Goal: Task Accomplishment & Management: Use online tool/utility

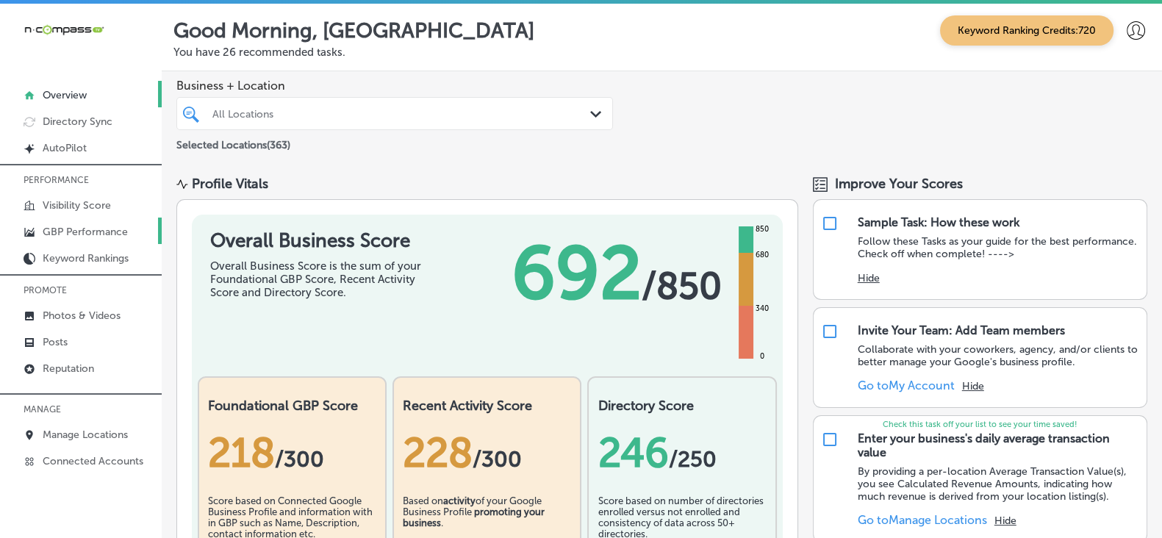
click at [121, 232] on p "GBP Performance" at bounding box center [85, 232] width 85 height 12
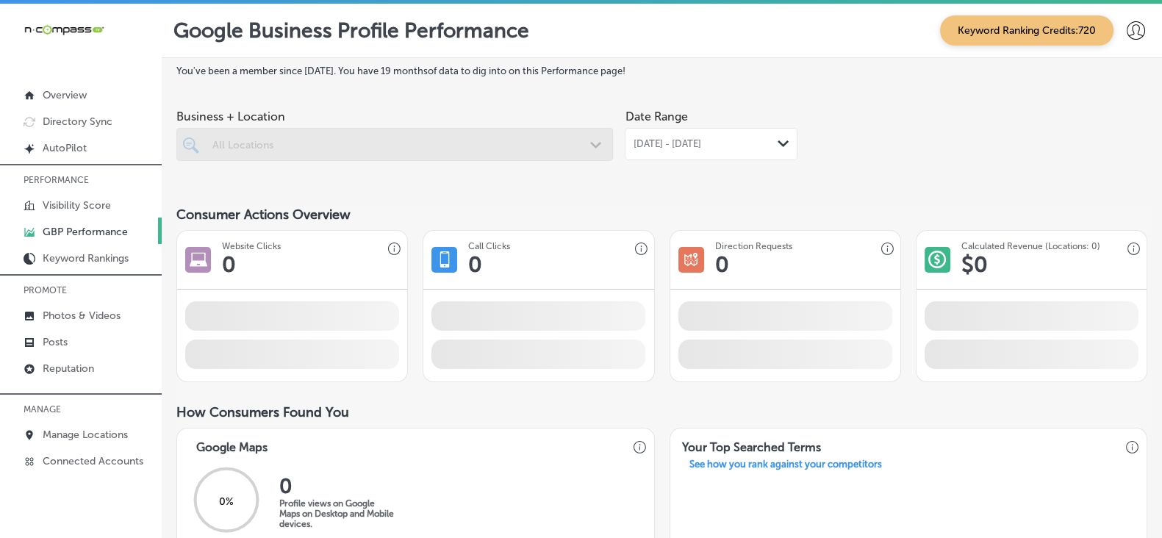
click at [581, 145] on div at bounding box center [394, 144] width 437 height 33
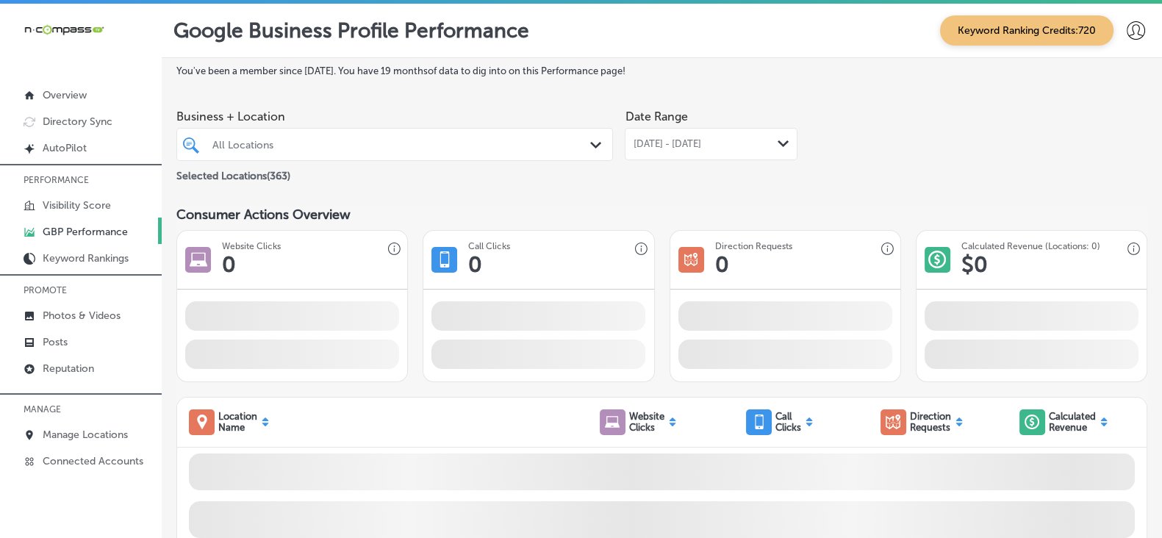
drag, startPoint x: 462, startPoint y: 148, endPoint x: 615, endPoint y: 143, distance: 153.0
click at [462, 148] on div "All Locations" at bounding box center [401, 144] width 379 height 12
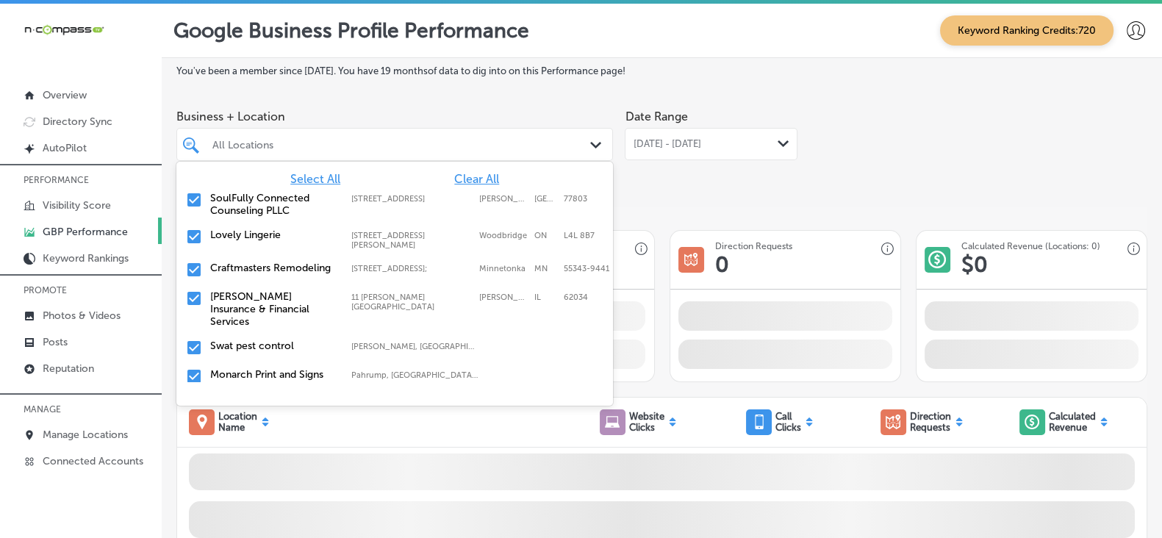
click at [345, 143] on div "All Locations" at bounding box center [401, 144] width 379 height 12
paste input "A1 Water Restoration"
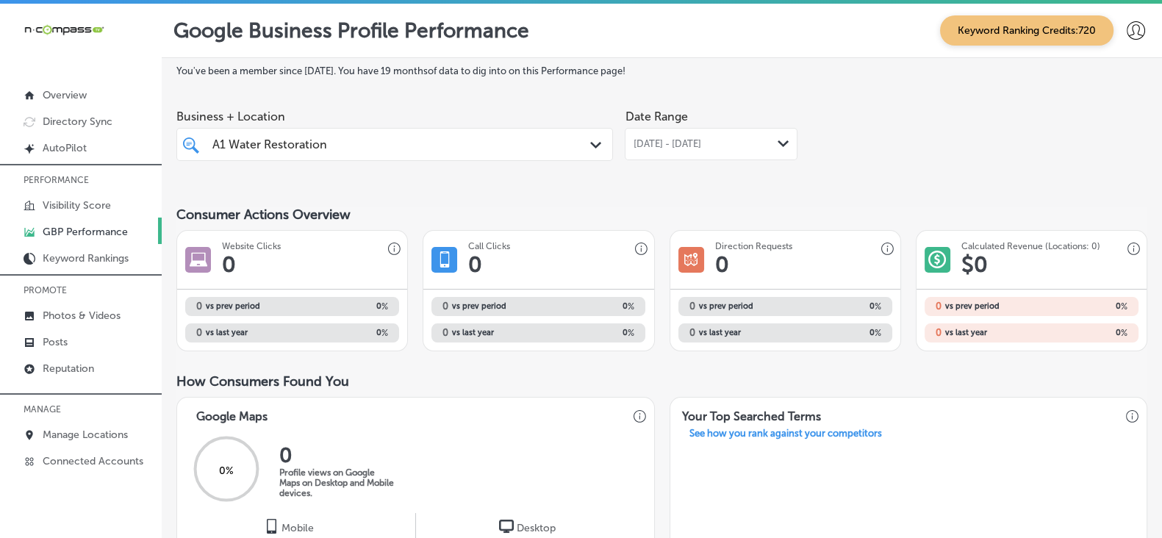
click at [548, 148] on div "A1 Water Restoration A1 Water Restoration" at bounding box center [394, 144] width 379 height 23
click at [548, 146] on div "A1 Water Restoration A1 Water Restoration" at bounding box center [394, 144] width 379 height 23
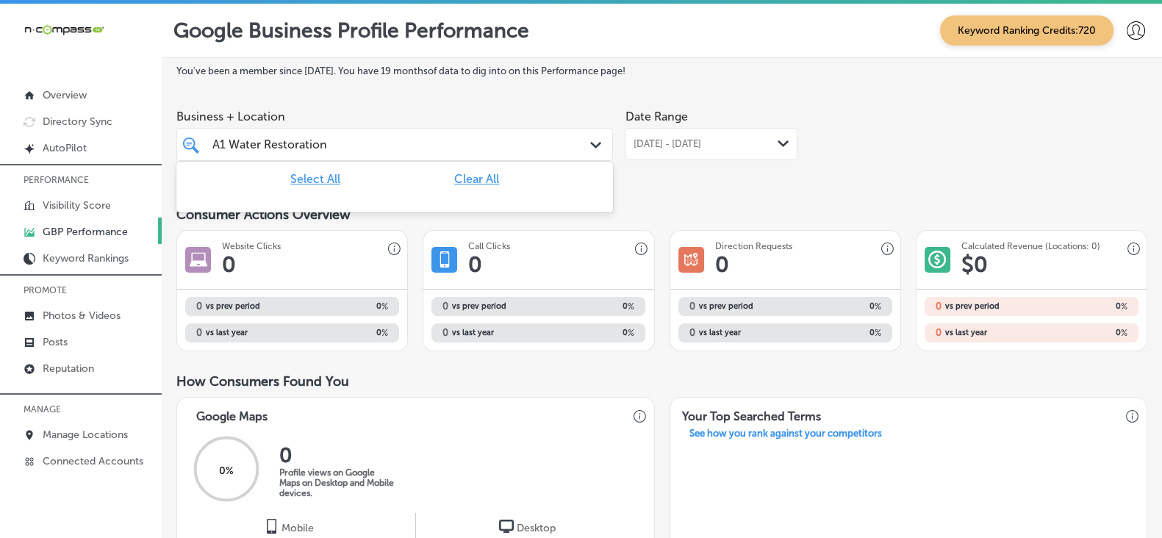
click at [551, 148] on div "A1 Water Restoration A1 Water Restoration" at bounding box center [394, 144] width 379 height 23
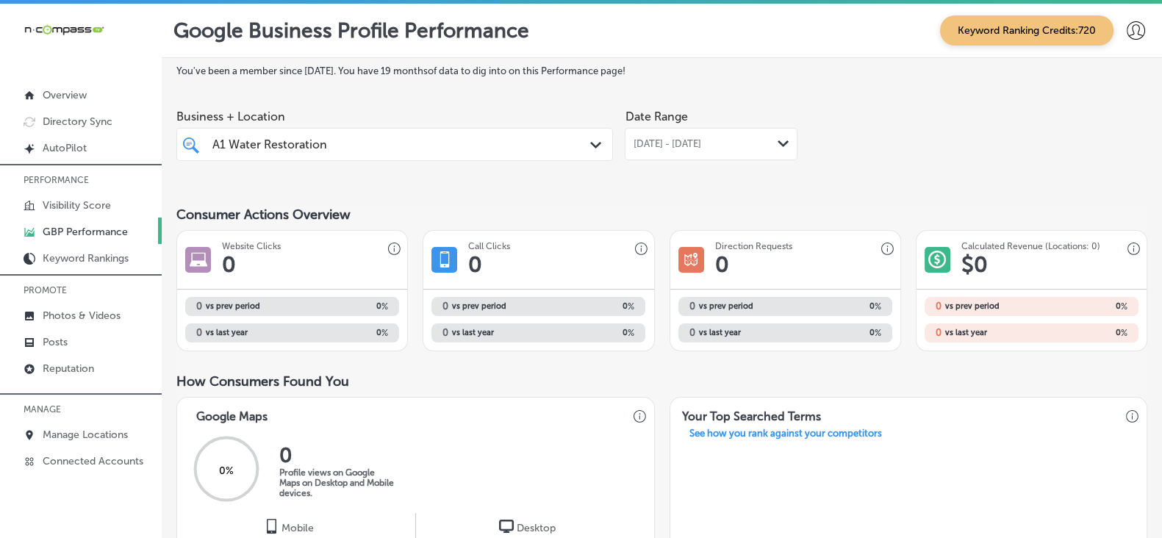
click at [323, 137] on div "A1 Water Restoration A1 Water Restoration" at bounding box center [376, 145] width 331 height 20
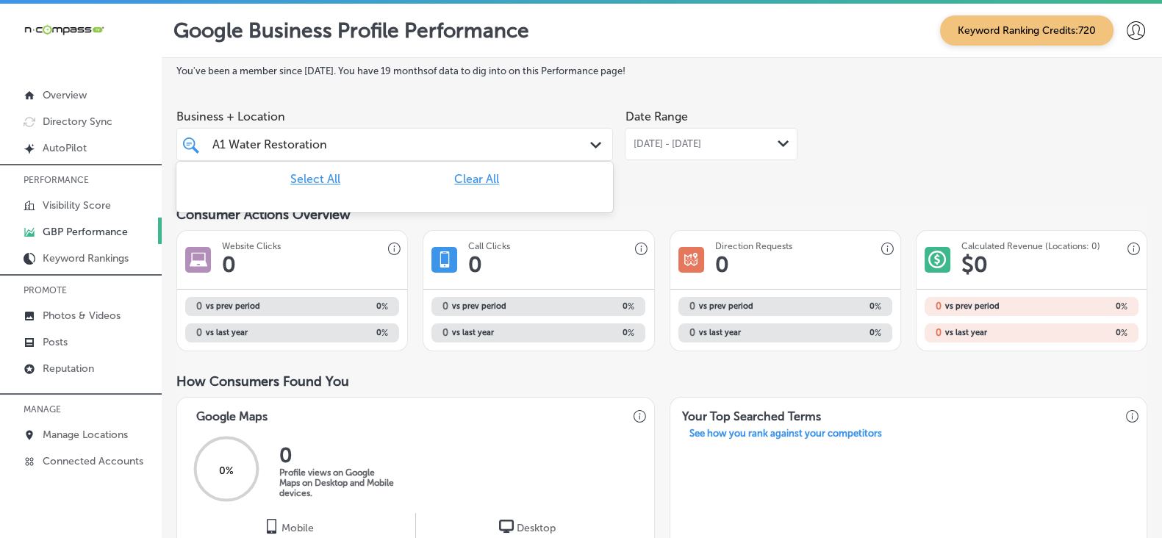
click at [315, 153] on div "A1 Water Restoration A1 Water Restoration" at bounding box center [270, 144] width 116 height 17
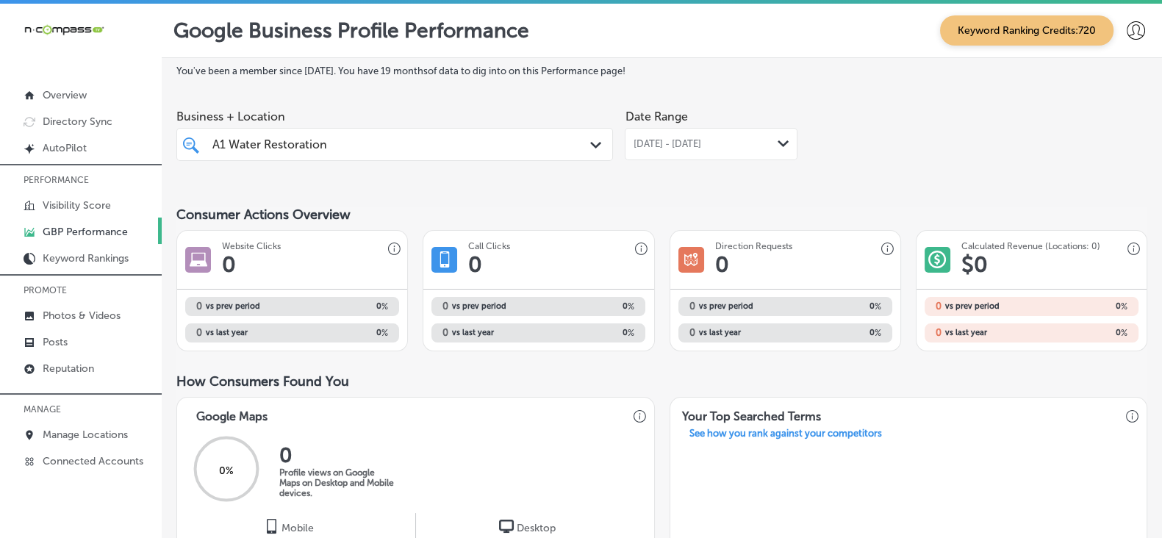
click at [316, 148] on input "A1 Water Restoration" at bounding box center [270, 144] width 116 height 14
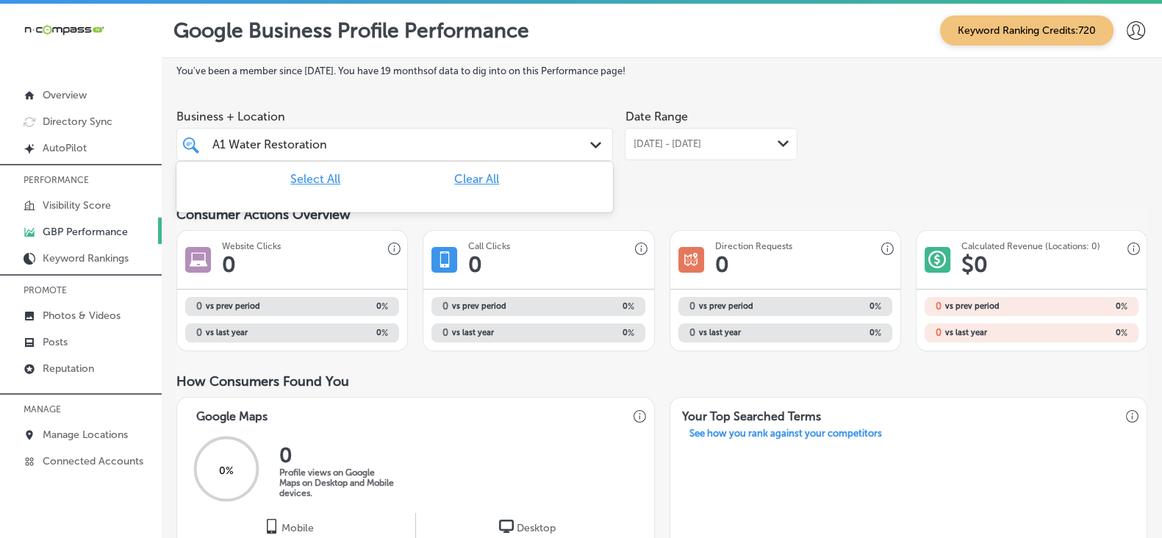
click at [316, 148] on input "A1 Water Restoration" at bounding box center [270, 144] width 116 height 14
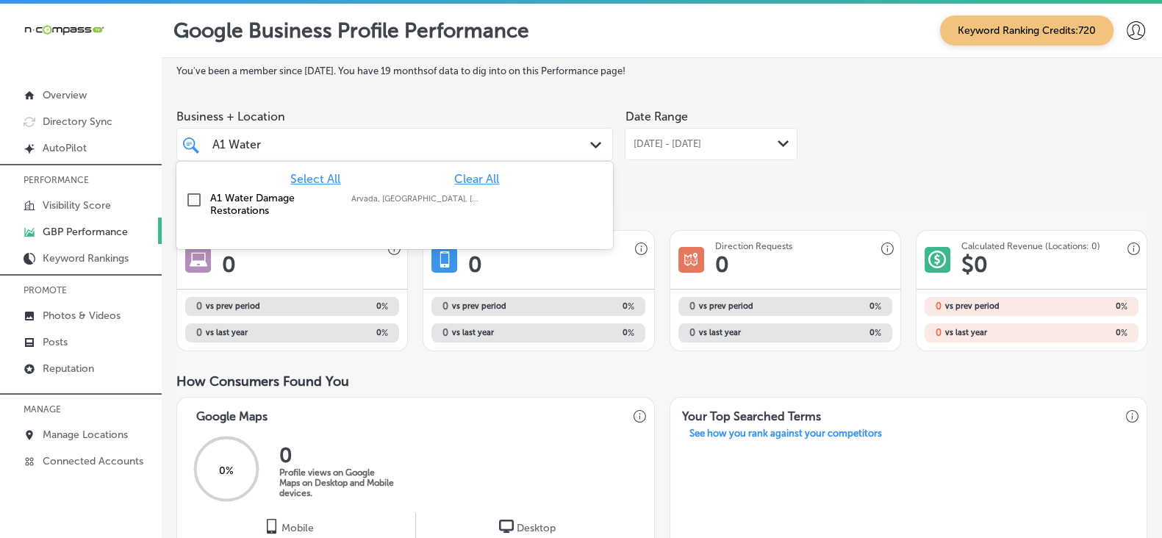
click at [203, 200] on input "checkbox" at bounding box center [194, 200] width 18 height 18
type input "A1 Water"
click at [719, 137] on div "[DATE] - [DATE] Path Created with Sketch." at bounding box center [711, 144] width 173 height 32
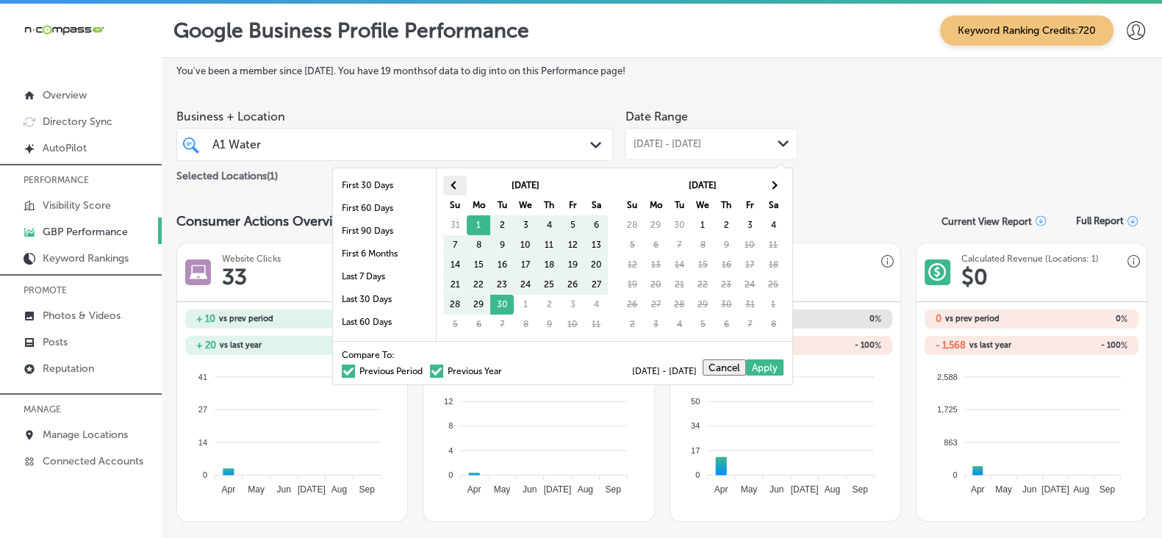
click at [452, 186] on th at bounding box center [455, 186] width 24 height 20
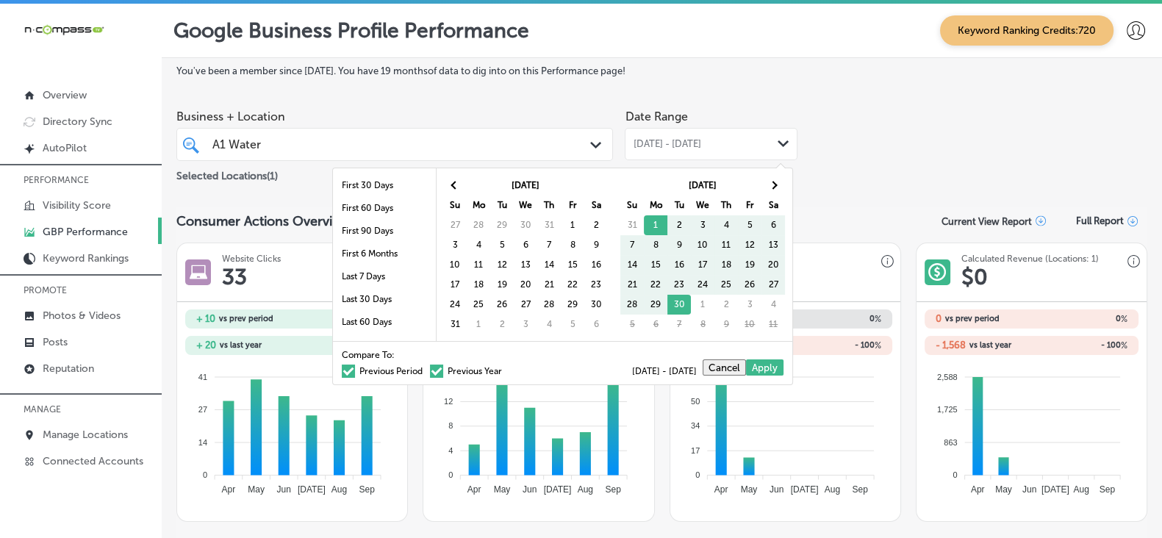
click at [455, 185] on span at bounding box center [455, 186] width 8 height 8
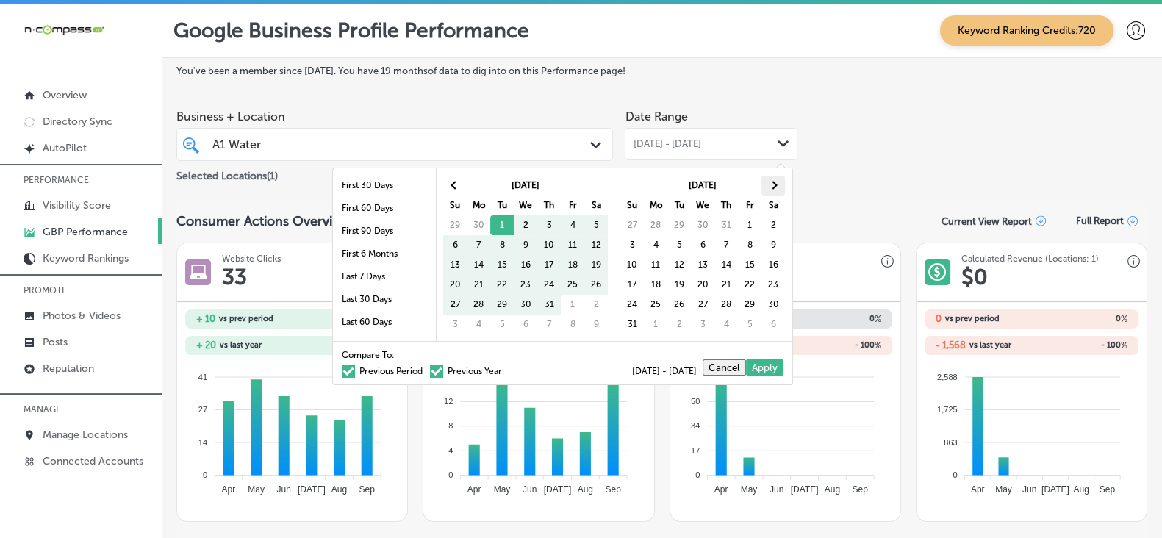
click at [768, 185] on th at bounding box center [774, 186] width 24 height 20
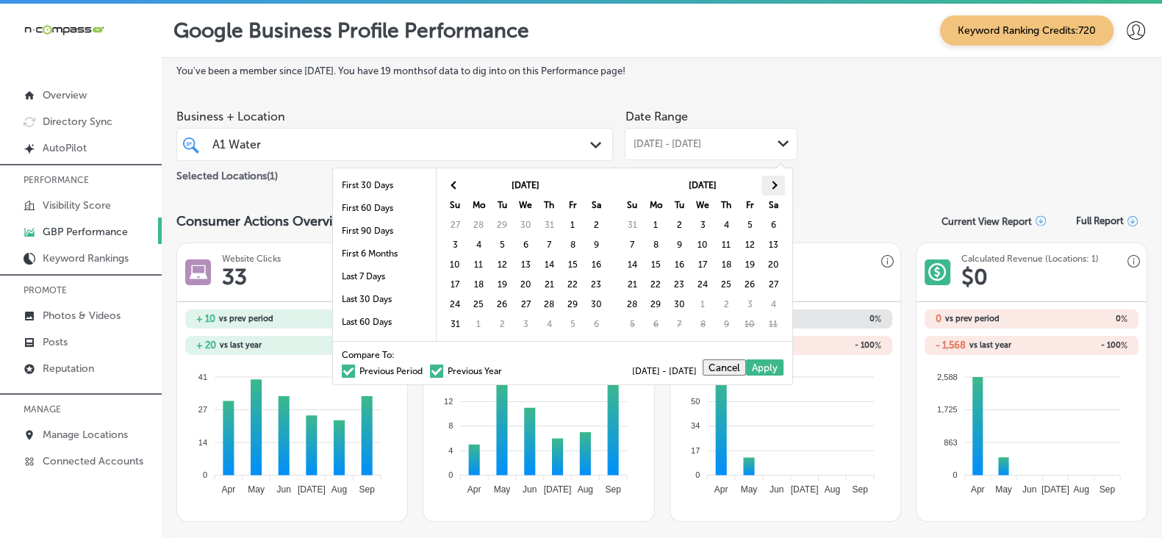
click at [770, 185] on span at bounding box center [774, 186] width 8 height 8
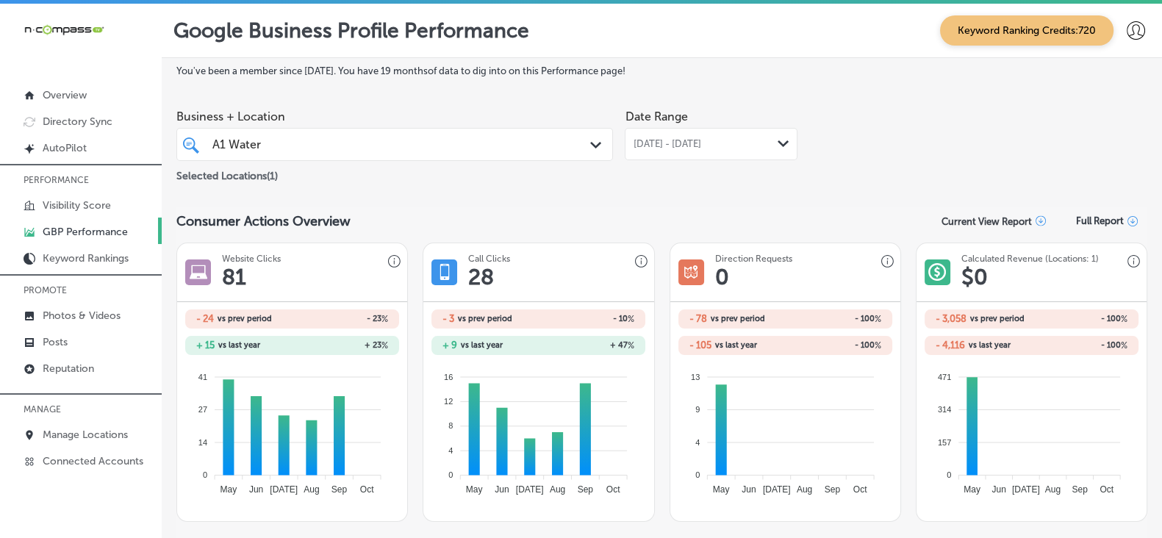
click at [745, 154] on div "[DATE] - [DATE] Path Created with Sketch." at bounding box center [711, 144] width 173 height 32
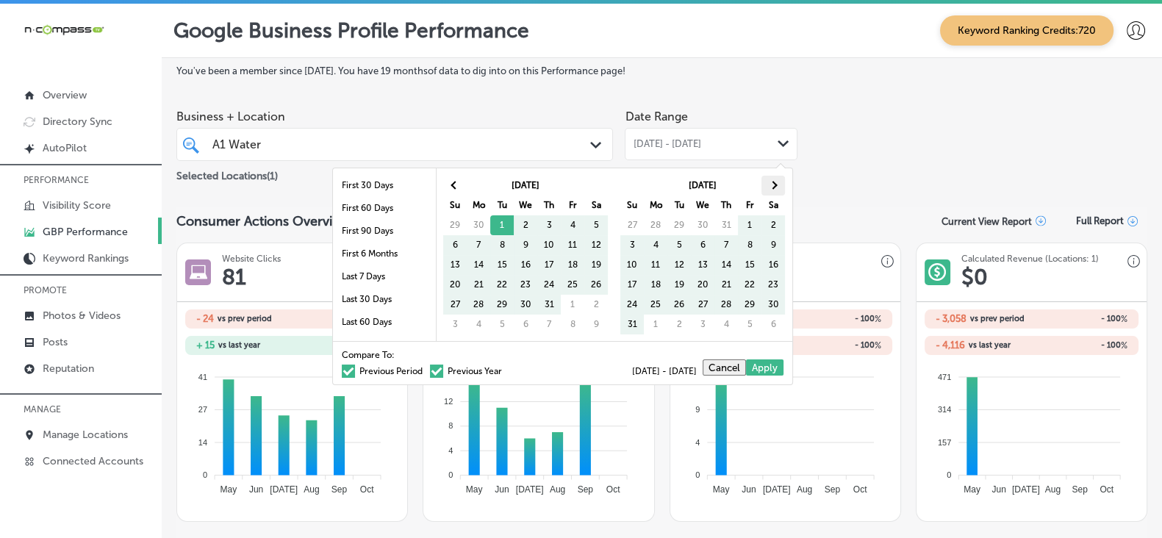
click at [775, 179] on th at bounding box center [774, 186] width 24 height 20
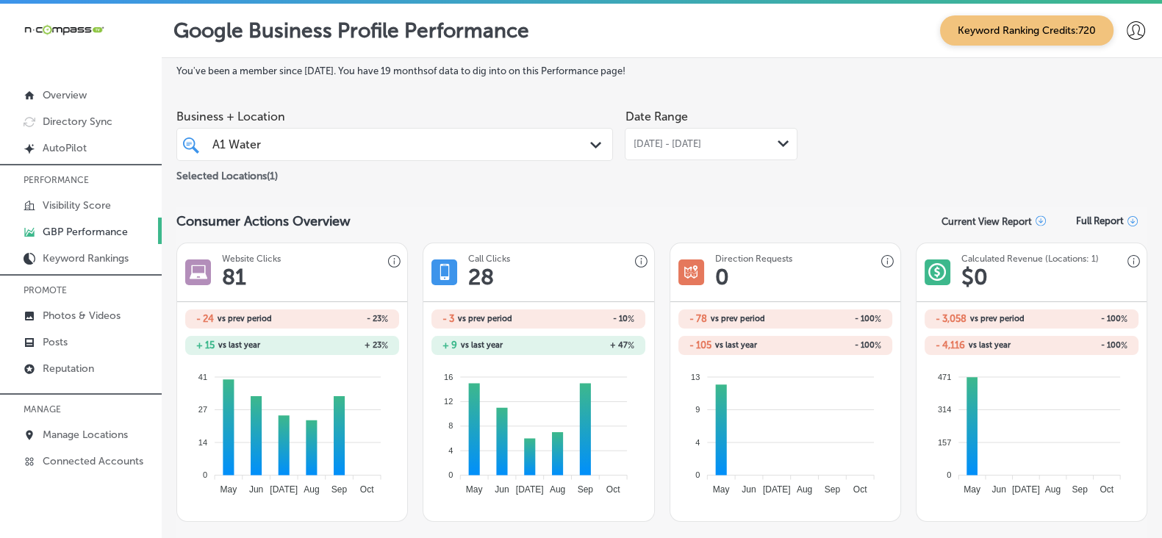
click at [859, 125] on div "Business + Location A1 Water A1 Water Path Created with Sketch. Selected Locati…" at bounding box center [661, 143] width 971 height 82
